Goal: Ask a question

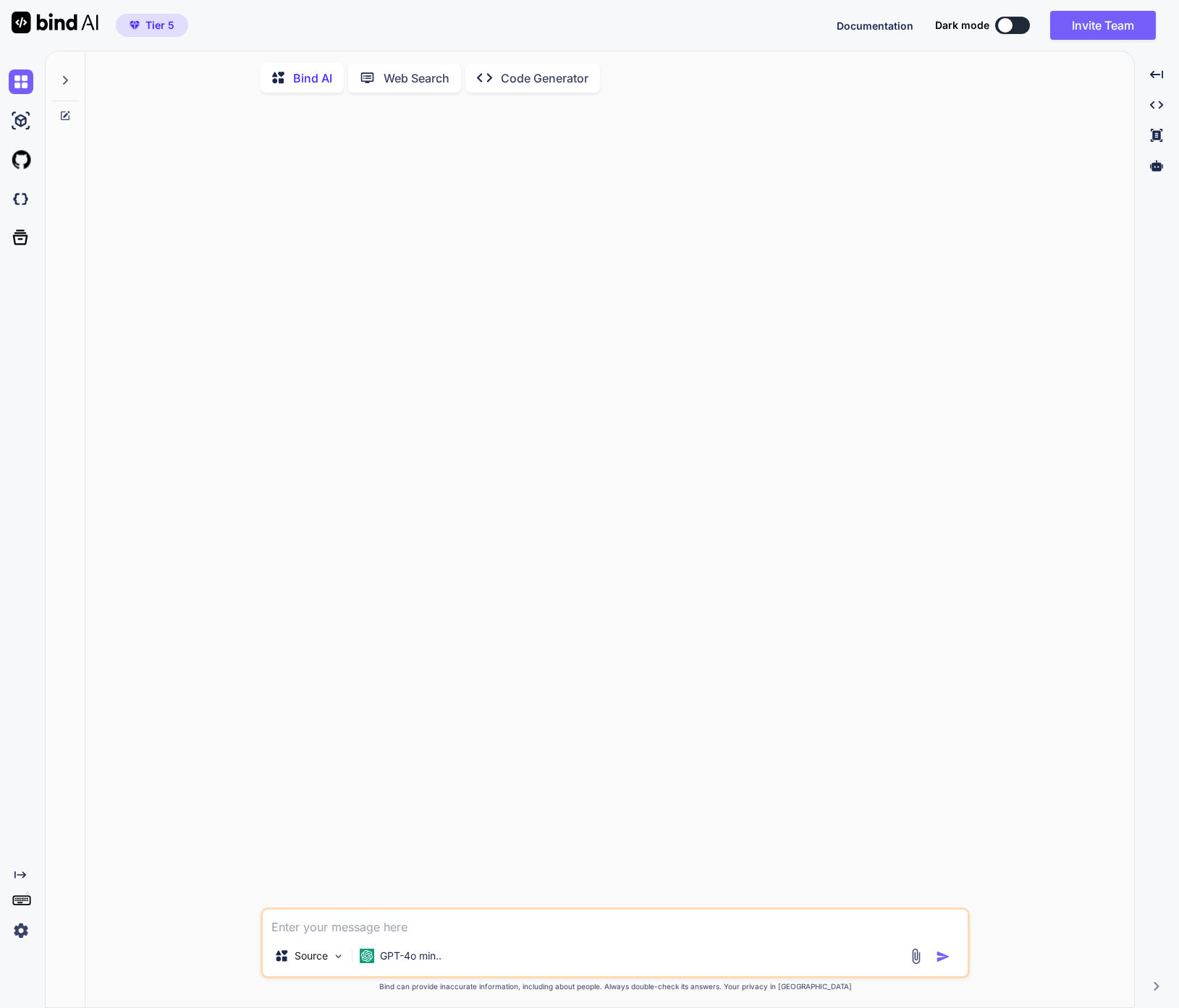
type textarea "x"
click at [18, 200] on img at bounding box center [21, 199] width 25 height 25
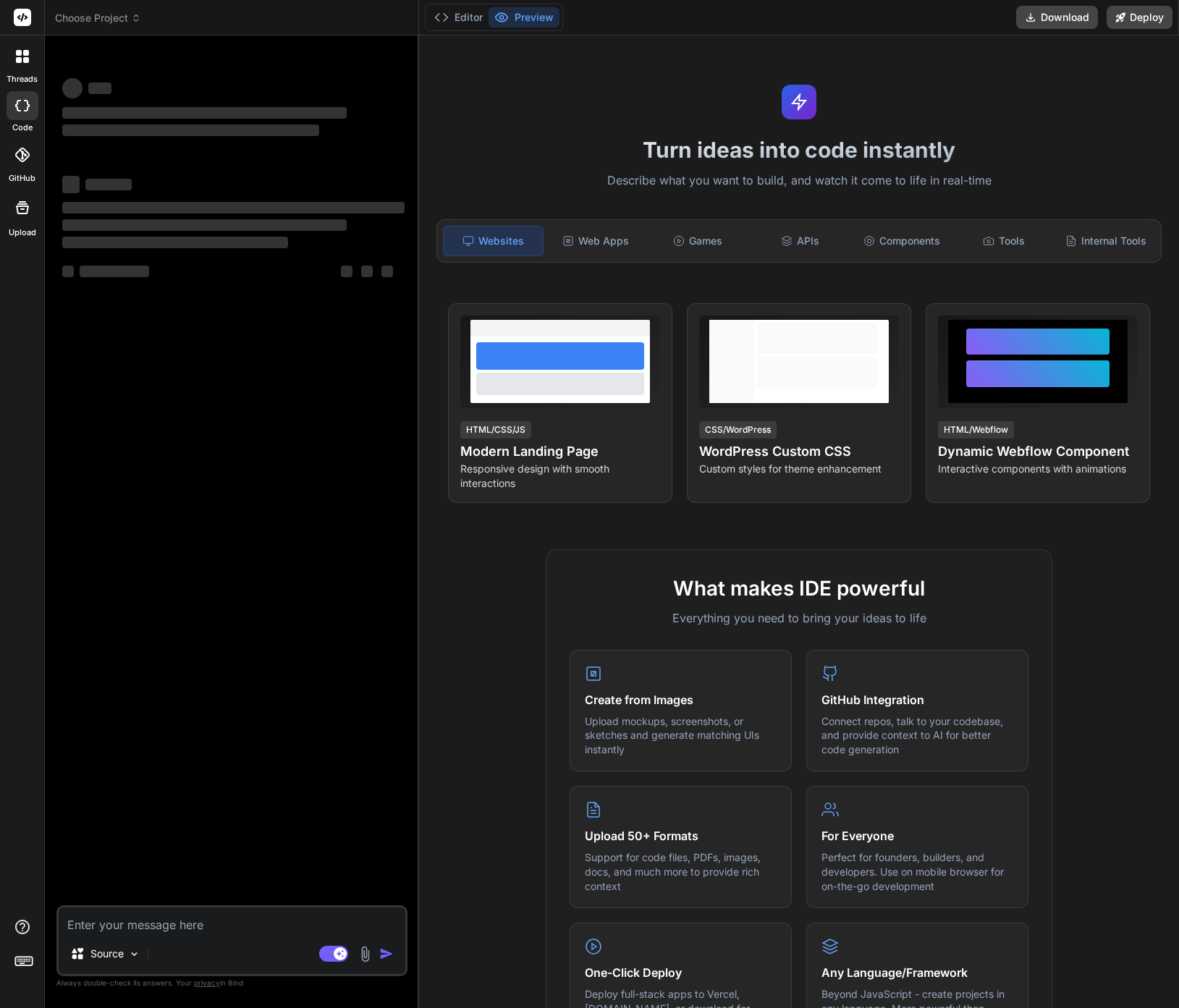
type textarea "x"
